Goal: Information Seeking & Learning: Learn about a topic

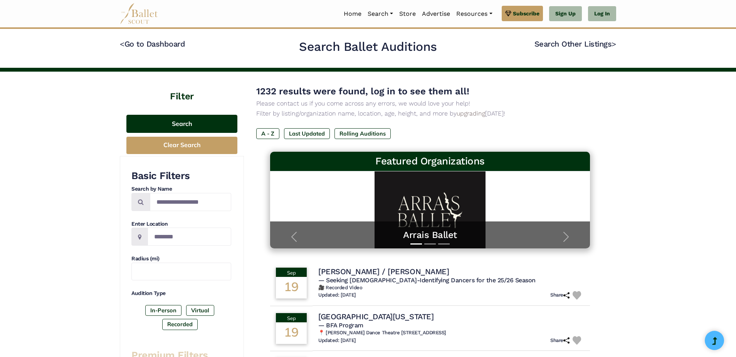
click at [195, 133] on button "Search" at bounding box center [181, 124] width 111 height 18
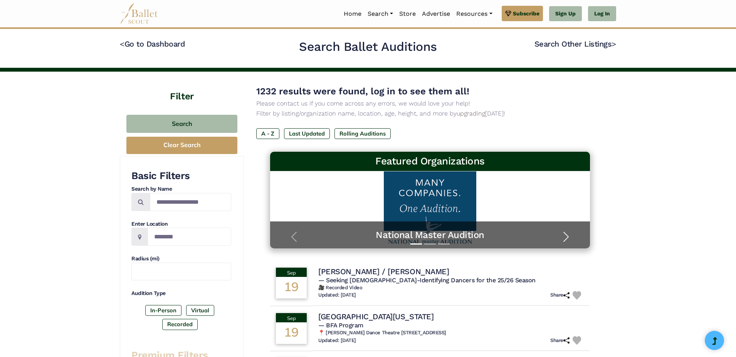
click at [561, 243] on span "button" at bounding box center [566, 237] width 12 height 12
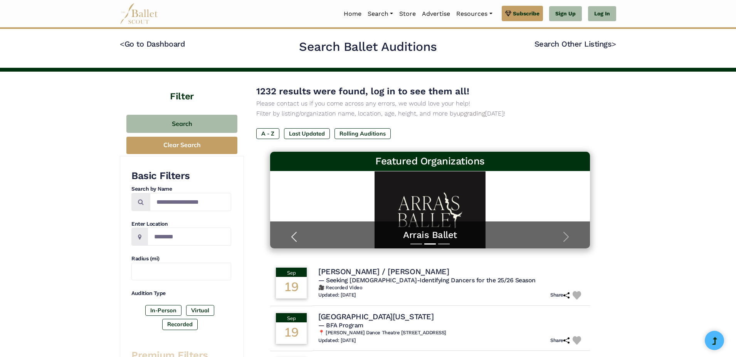
click at [296, 243] on span "button" at bounding box center [294, 237] width 12 height 12
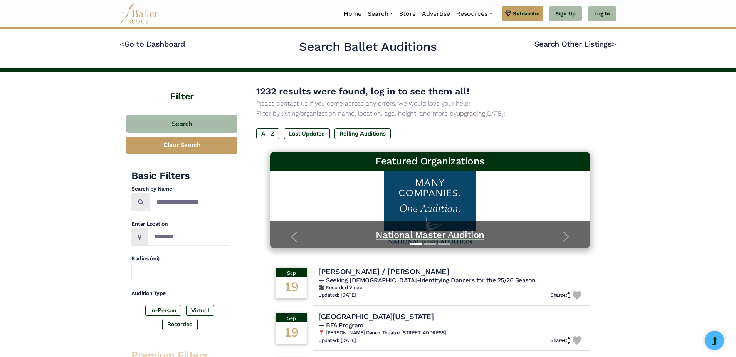
click at [430, 241] on h5 "National Master Audition" at bounding box center [430, 235] width 304 height 12
click at [391, 139] on label "Rolling Auditions" at bounding box center [362, 133] width 56 height 11
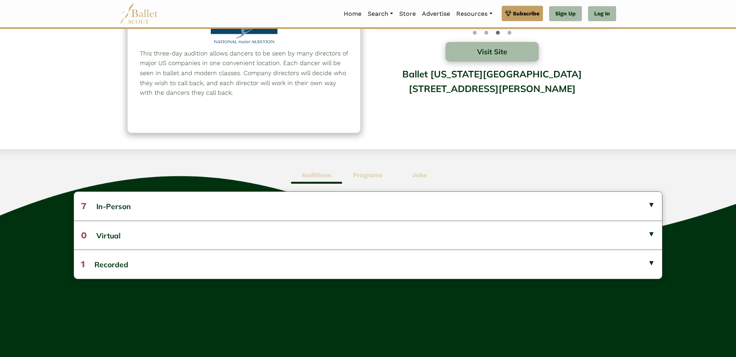
scroll to position [89, 0]
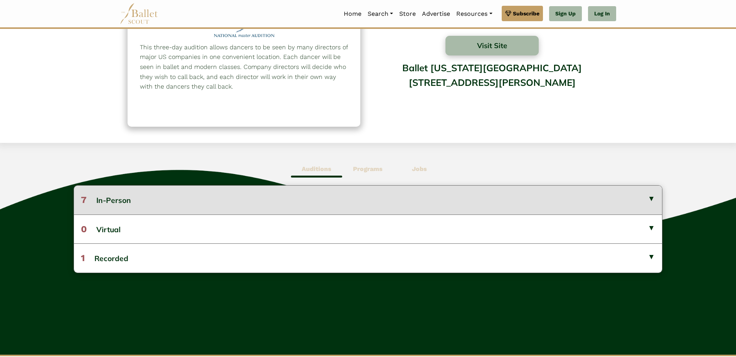
click at [649, 208] on button "7 In-Person" at bounding box center [368, 200] width 588 height 29
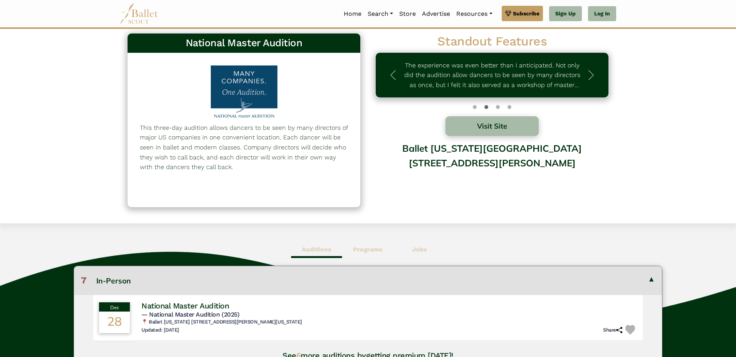
scroll to position [0, 0]
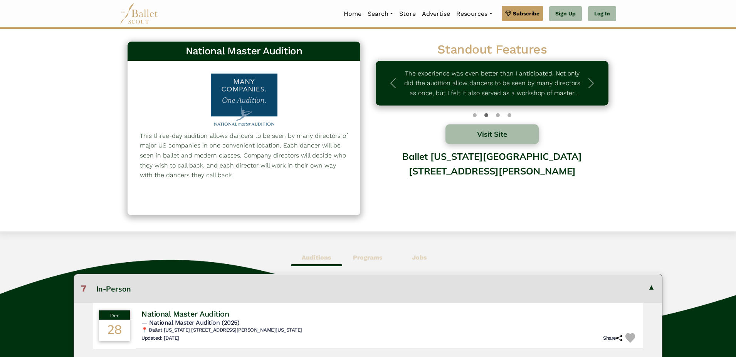
click at [257, 107] on div at bounding box center [244, 101] width 80 height 55
click at [364, 55] on link "Auditions" at bounding box center [401, 56] width 74 height 12
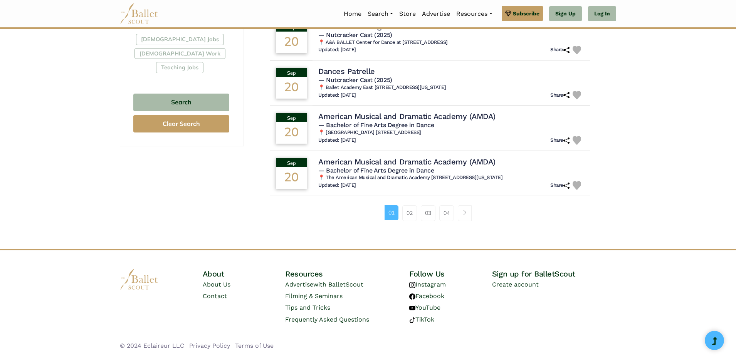
scroll to position [501, 0]
click at [406, 221] on link "02" at bounding box center [409, 212] width 15 height 15
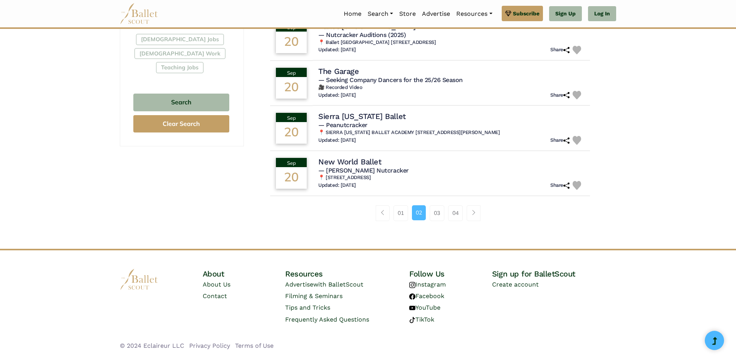
scroll to position [526, 0]
click at [437, 221] on link "03" at bounding box center [437, 212] width 15 height 15
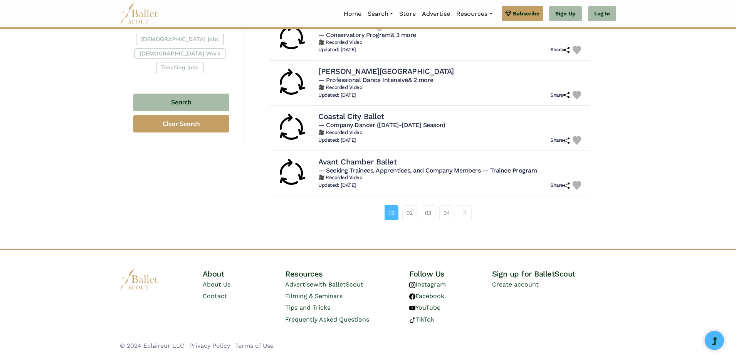
scroll to position [488, 0]
click at [410, 221] on link "02" at bounding box center [409, 212] width 15 height 15
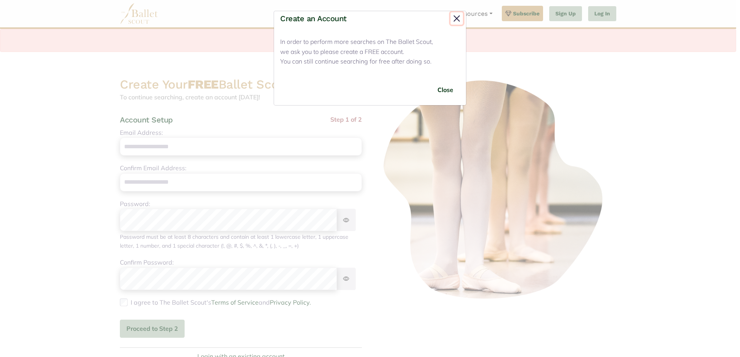
click at [452, 22] on button "Close" at bounding box center [456, 18] width 12 height 12
